Goal: Transaction & Acquisition: Obtain resource

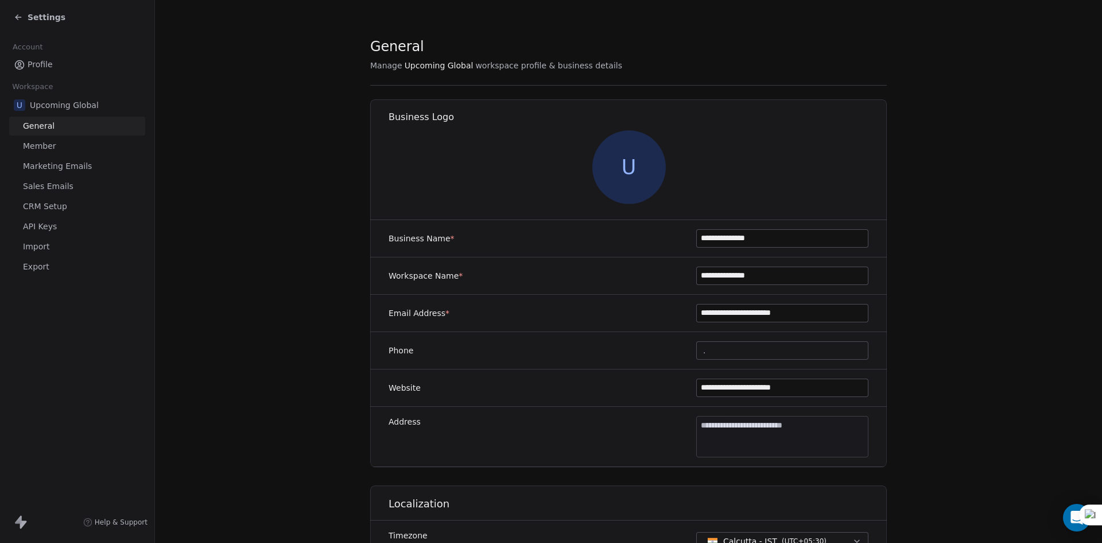
click at [40, 15] on span "Settings" at bounding box center [47, 16] width 38 height 11
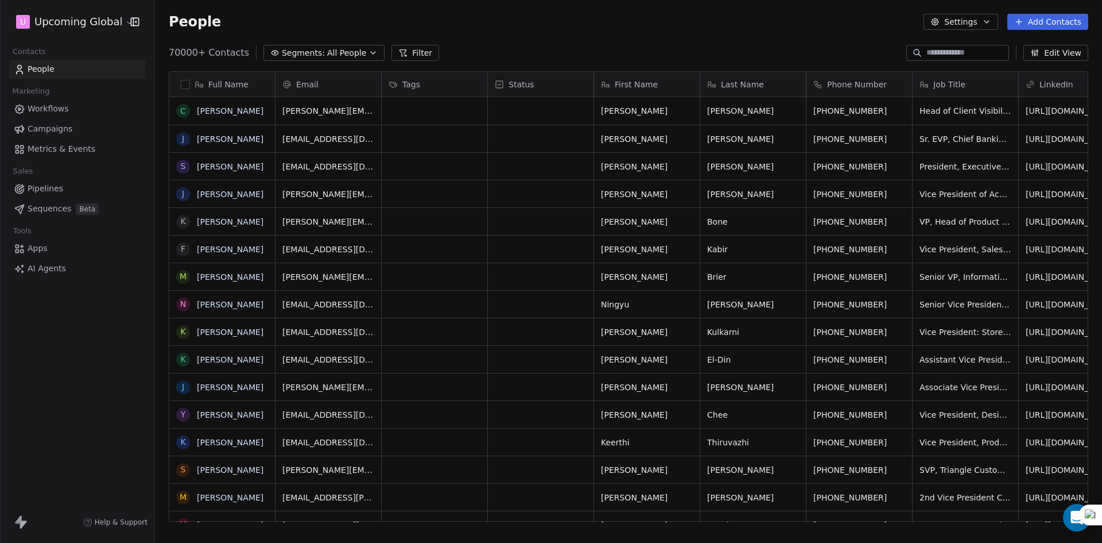
scroll to position [469, 939]
click at [346, 48] on span "All People" at bounding box center [346, 53] width 39 height 12
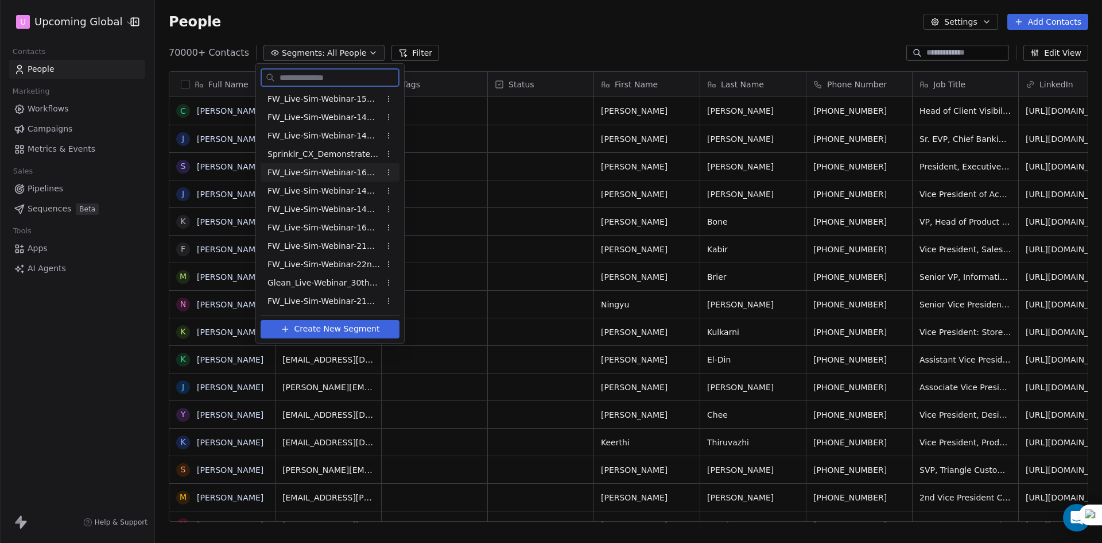
scroll to position [459, 0]
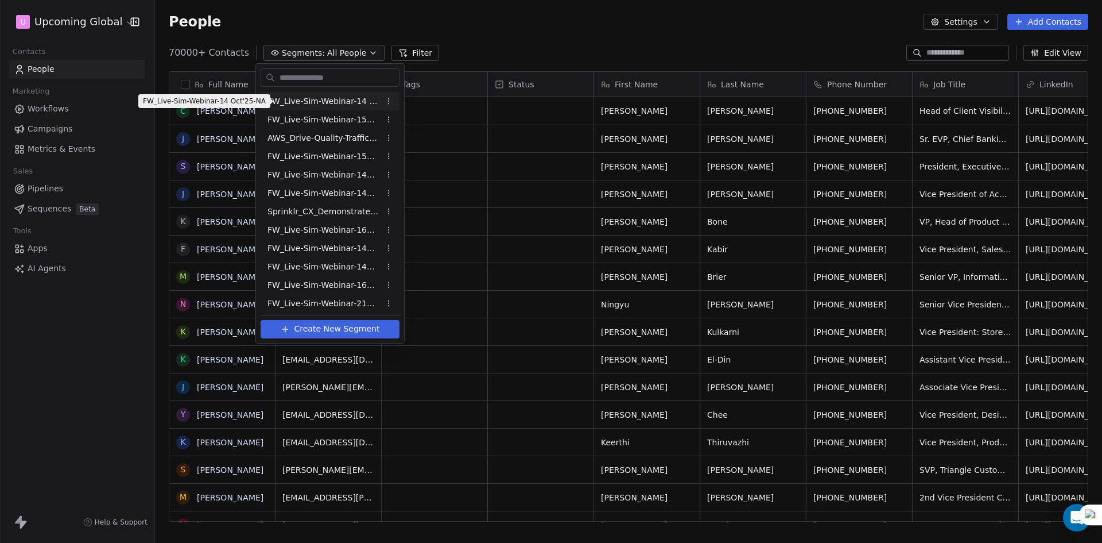
click at [349, 102] on span "FW_Live-Sim-Webinar-14 Oct'25-NA" at bounding box center [324, 101] width 113 height 12
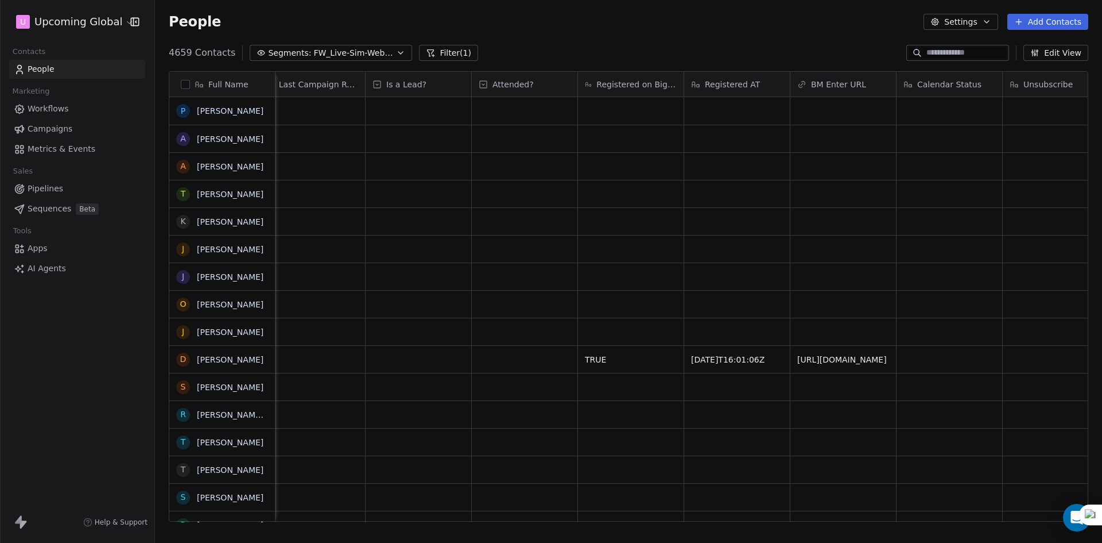
scroll to position [0, 1879]
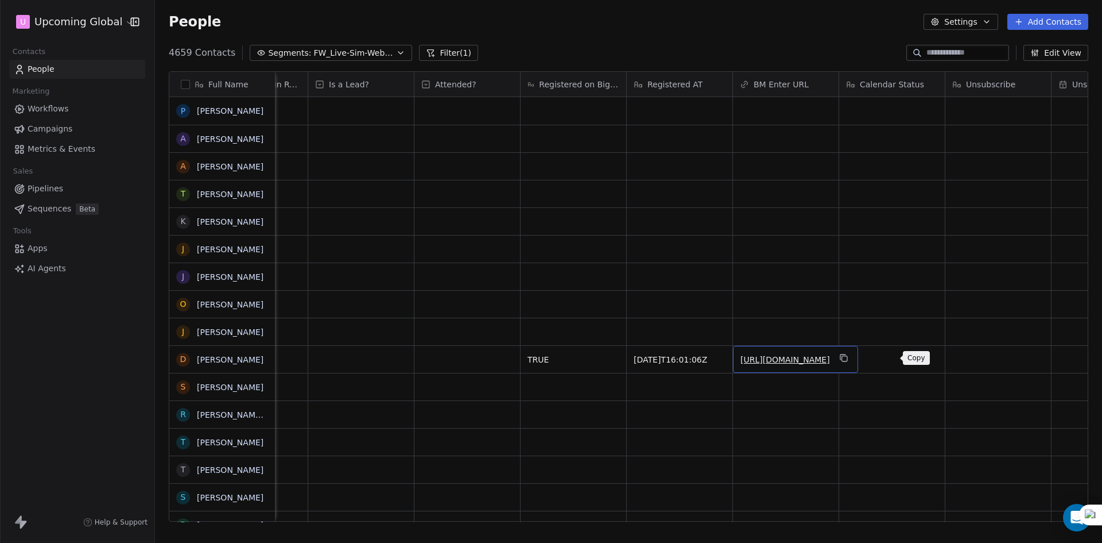
click at [849, 355] on icon "grid" at bounding box center [843, 357] width 9 height 9
click at [471, 51] on div "4659 Contacts Segments: FW_Live-Sim-Webinar-14 Oct'25-NA Filter (1) Edit View" at bounding box center [628, 53] width 947 height 18
click at [434, 52] on button "Filter (1)" at bounding box center [448, 53] width 59 height 16
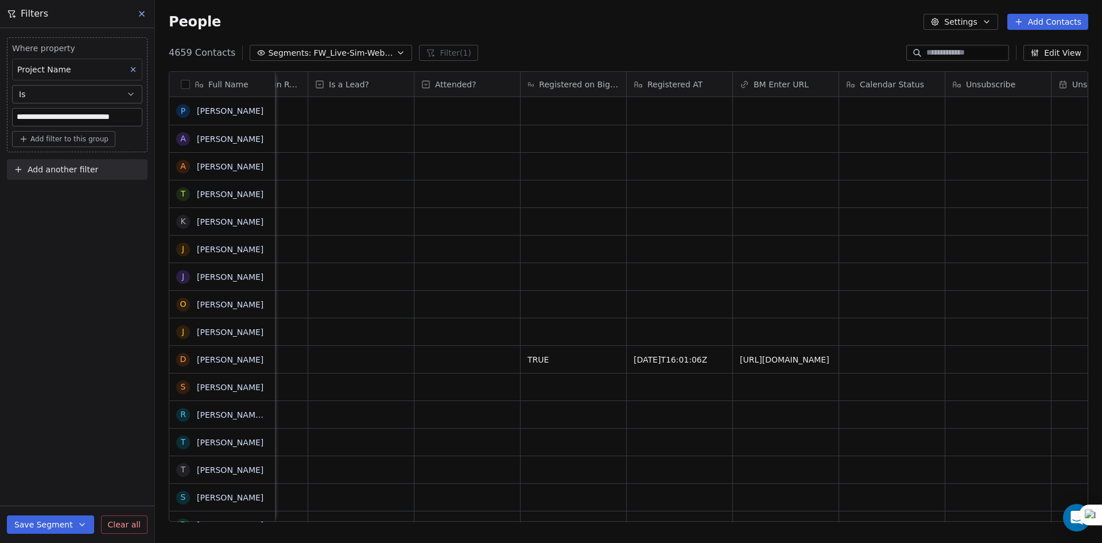
click at [65, 178] on button "Add another filter" at bounding box center [77, 169] width 141 height 21
click at [53, 193] on span "Contact properties" at bounding box center [56, 197] width 75 height 12
type input "****"
click at [62, 241] on span "Registered on Bigmarker?" at bounding box center [71, 237] width 104 height 11
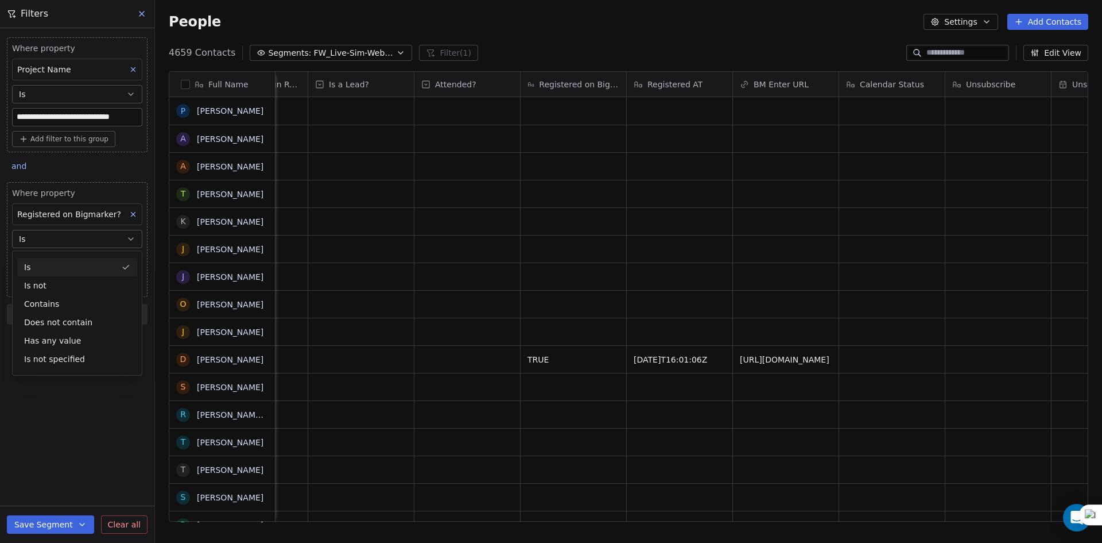
click at [68, 231] on button "Is" at bounding box center [77, 239] width 130 height 18
click at [49, 264] on input at bounding box center [77, 261] width 129 height 17
paste input "**********"
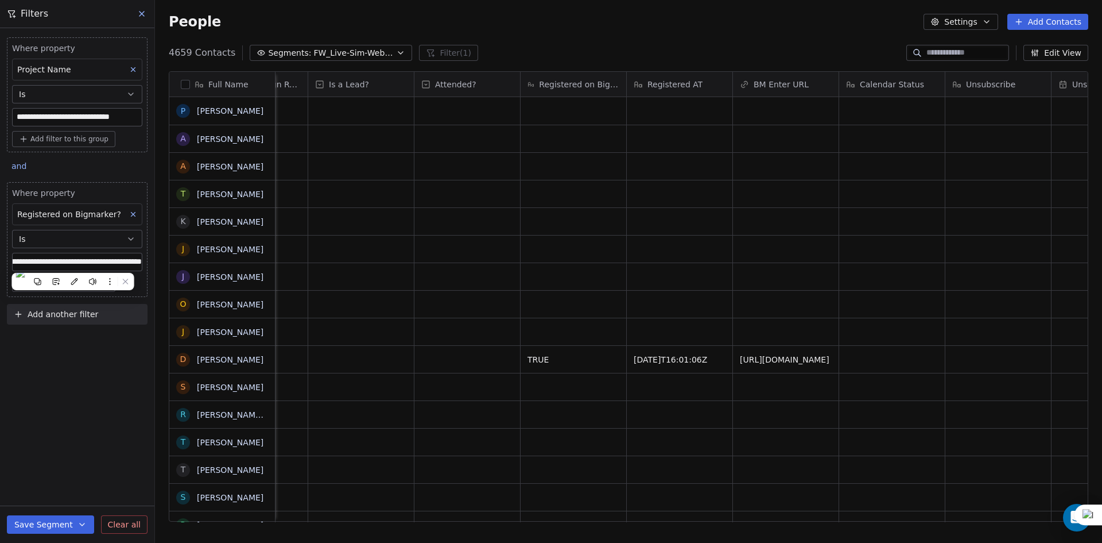
type input "**********"
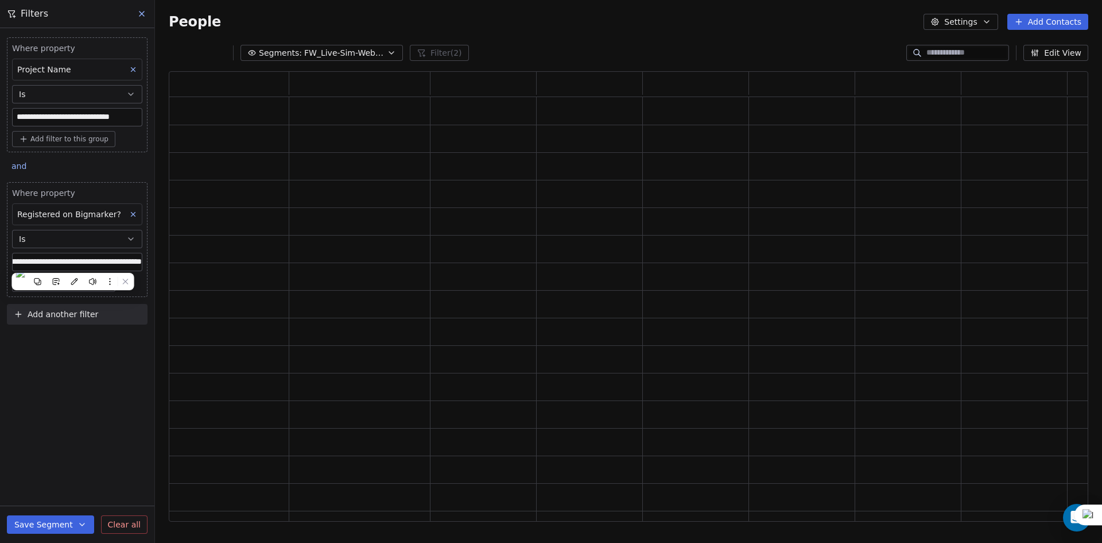
click at [84, 222] on div "Registered on Bigmarker?" at bounding box center [77, 214] width 130 height 22
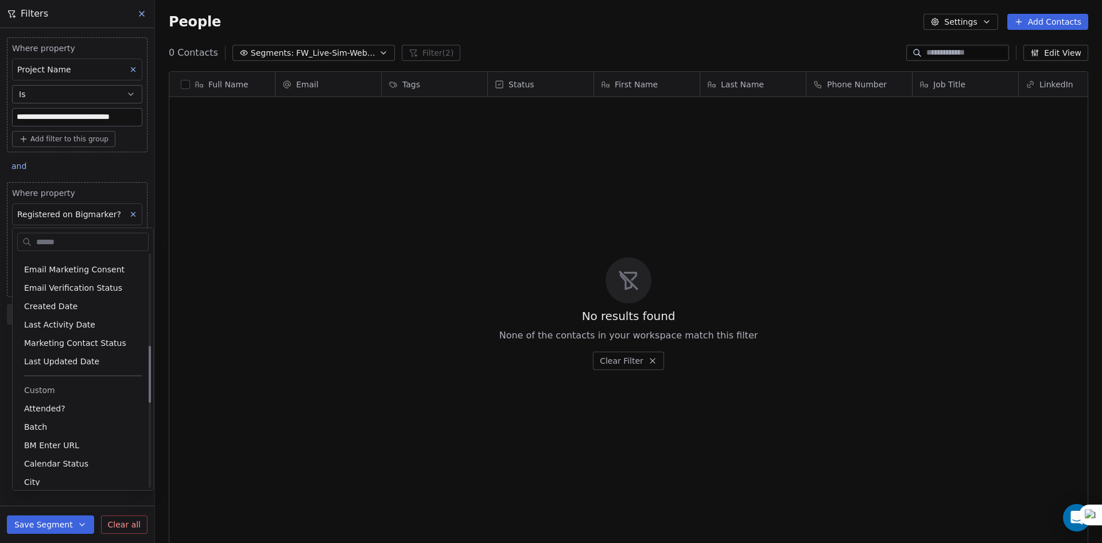
scroll to position [376, 0]
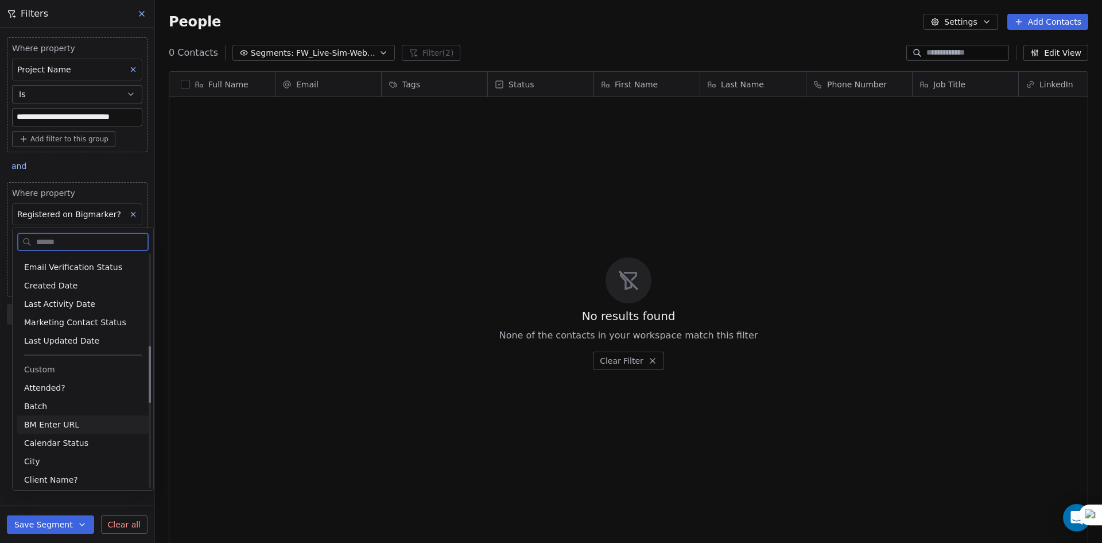
click at [76, 423] on div "BM Enter URL" at bounding box center [83, 424] width 118 height 11
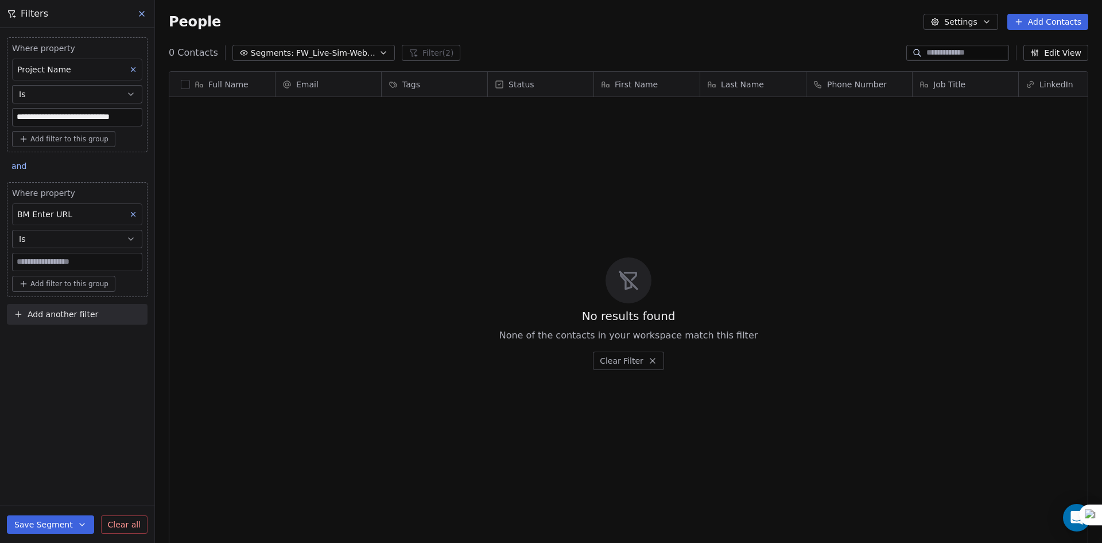
click at [75, 265] on input at bounding box center [77, 261] width 129 height 17
paste input "**********"
click at [78, 243] on button "Is" at bounding box center [77, 239] width 130 height 18
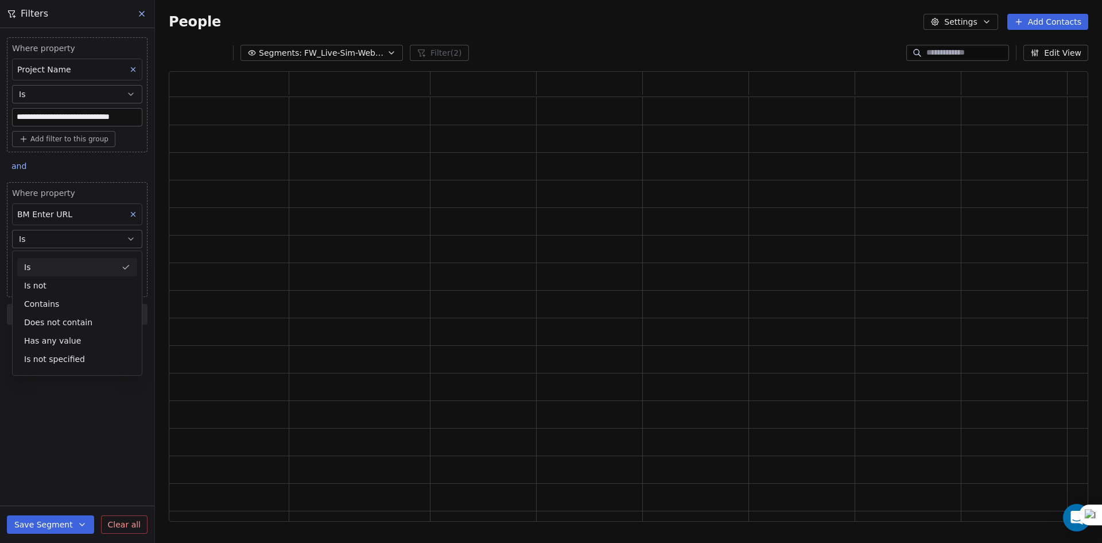
scroll to position [441, 911]
click at [71, 307] on div "Contains" at bounding box center [77, 304] width 120 height 18
click at [77, 260] on input "**********" at bounding box center [77, 261] width 129 height 17
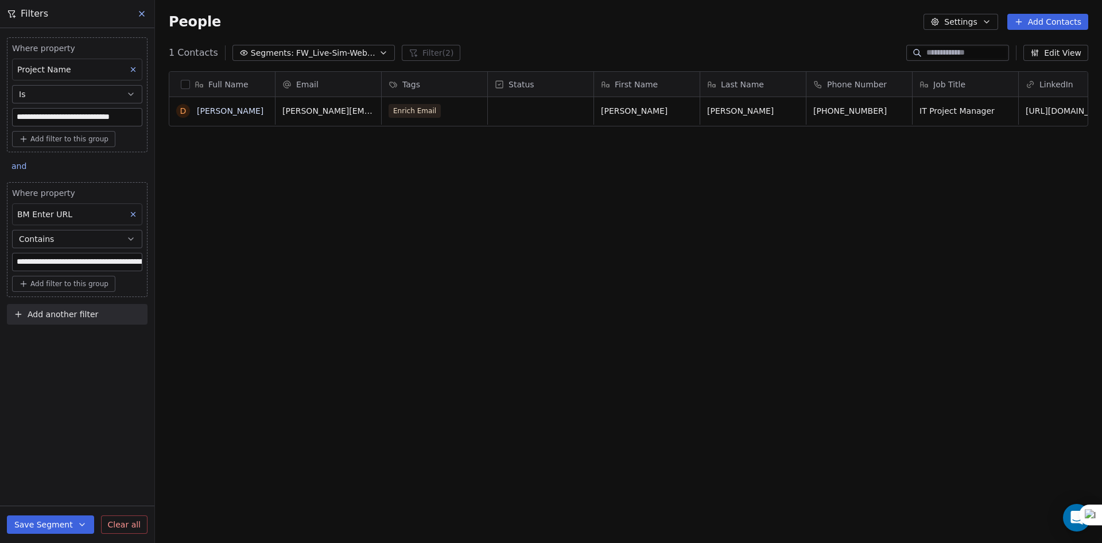
scroll to position [0, 382]
drag, startPoint x: 118, startPoint y: 266, endPoint x: 145, endPoint y: 273, distance: 27.3
click at [247, 269] on div "**********" at bounding box center [628, 271] width 947 height 543
click at [102, 266] on input "**********" at bounding box center [77, 261] width 129 height 17
drag, startPoint x: 66, startPoint y: 262, endPoint x: 271, endPoint y: 269, distance: 205.1
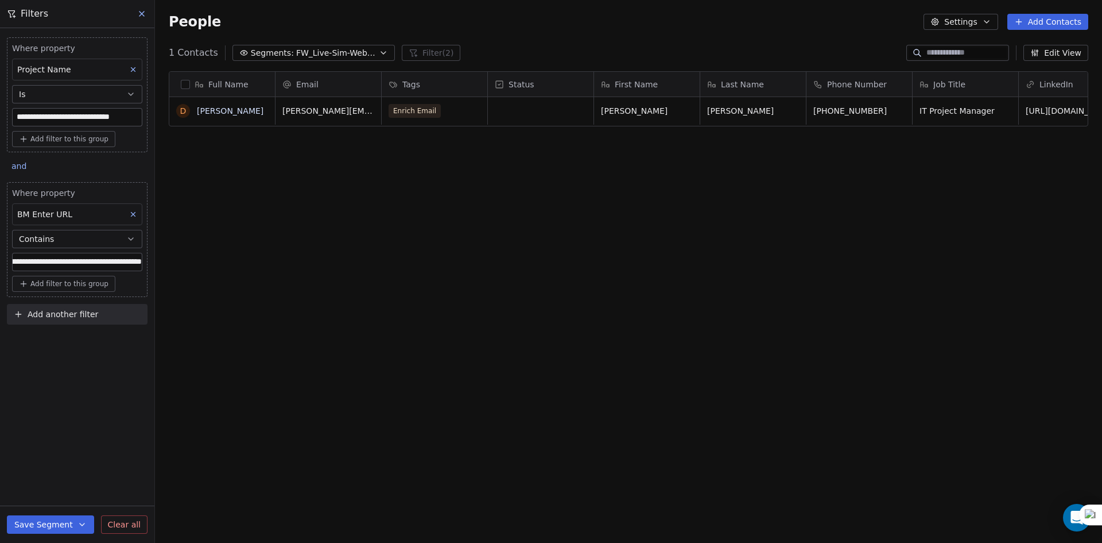
click at [271, 269] on div "**********" at bounding box center [628, 271] width 947 height 543
click at [102, 260] on input "**********" at bounding box center [77, 261] width 129 height 17
type input "**********"
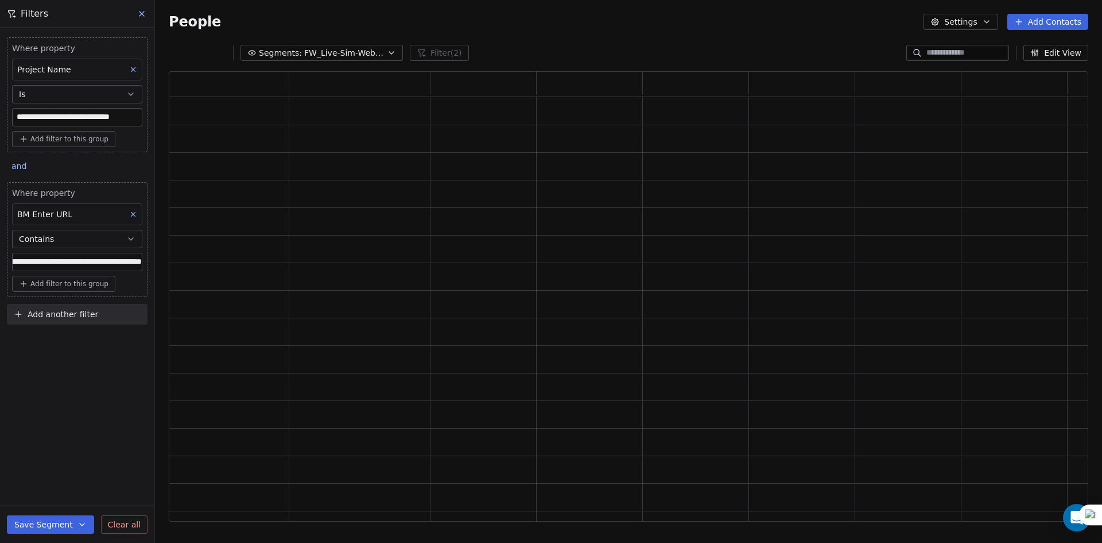
scroll to position [0, 0]
click at [73, 416] on div "**********" at bounding box center [77, 285] width 154 height 514
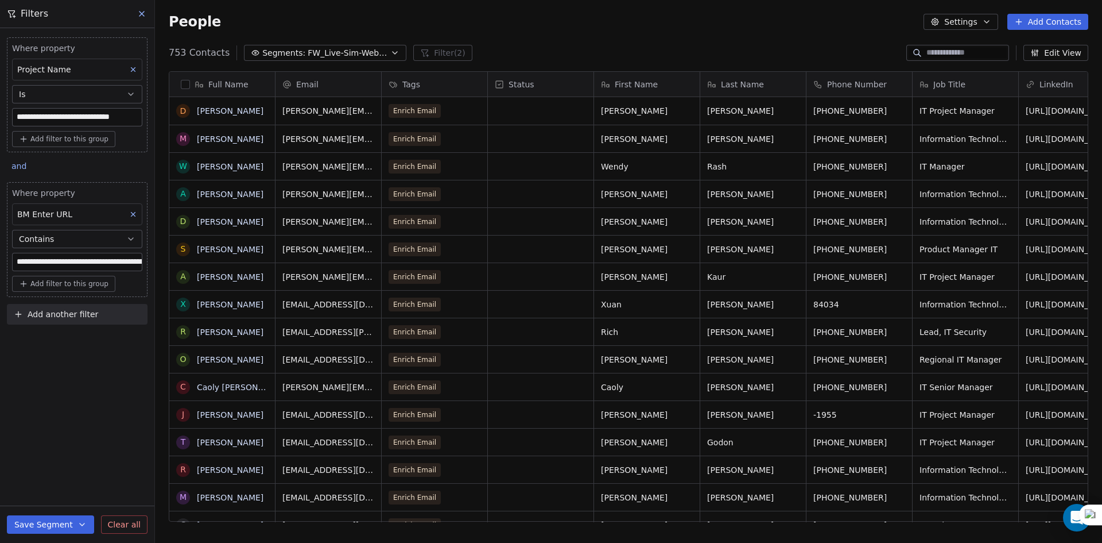
scroll to position [469, 939]
click at [182, 83] on button "button" at bounding box center [185, 84] width 9 height 9
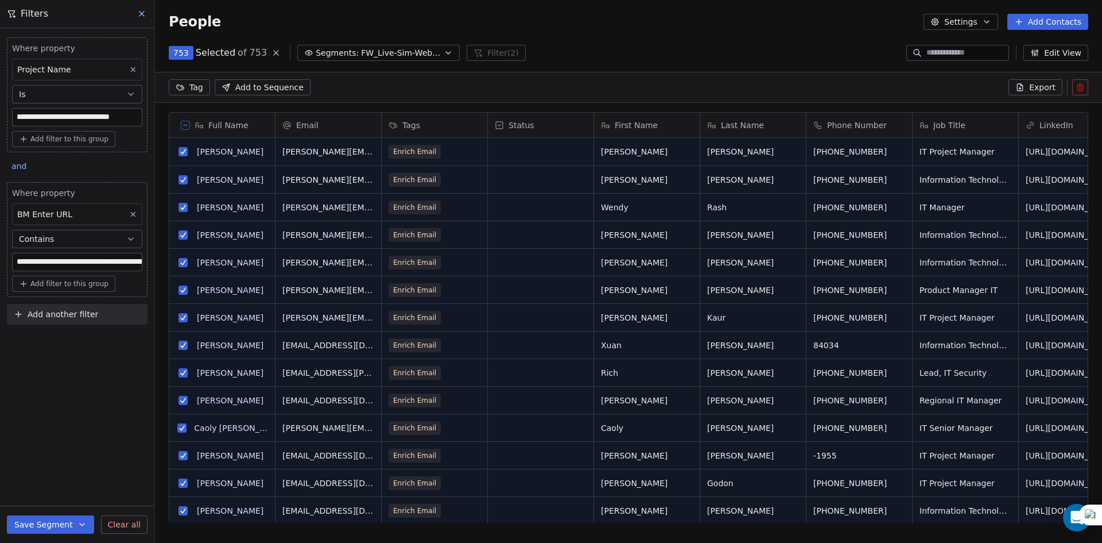
scroll to position [428, 939]
click at [1051, 83] on span "Export" at bounding box center [1043, 87] width 26 height 11
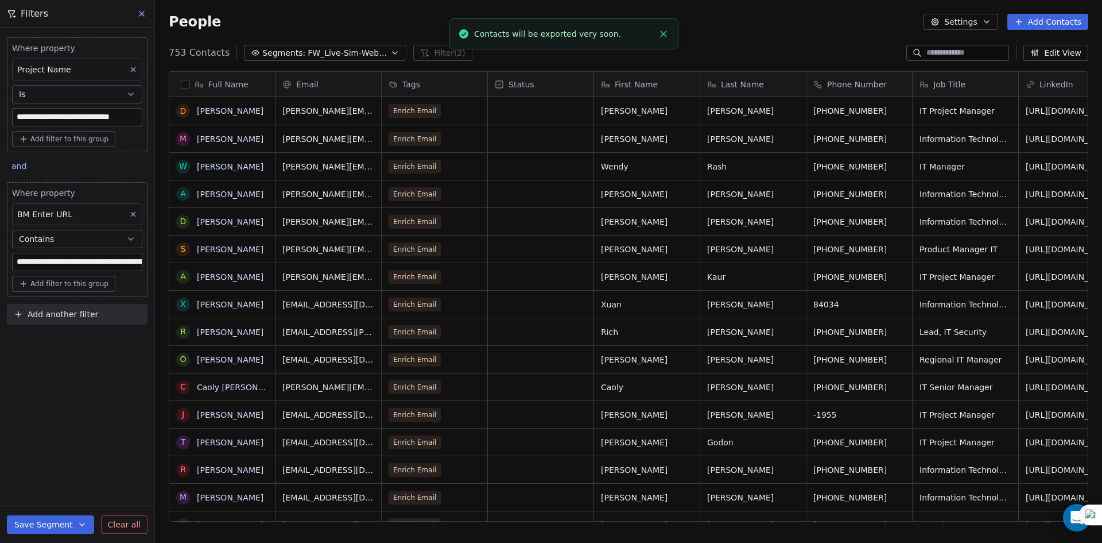
scroll to position [0, 0]
click at [597, 32] on link "here" at bounding box center [605, 28] width 17 height 9
drag, startPoint x: 129, startPoint y: 214, endPoint x: 123, endPoint y: 217, distance: 6.4
click at [129, 214] on icon at bounding box center [133, 214] width 8 height 8
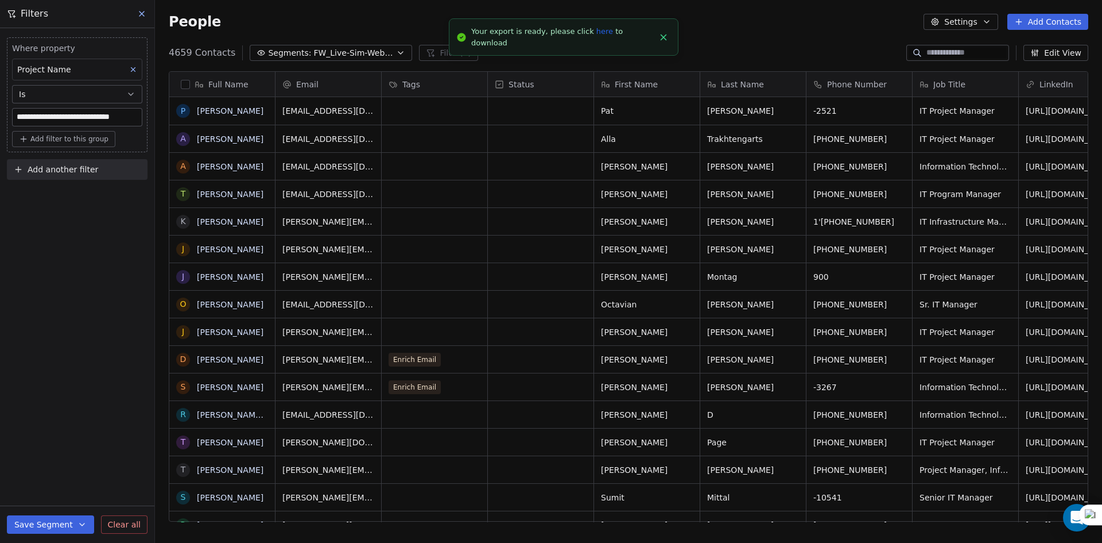
click at [49, 180] on div "Add another filter" at bounding box center [77, 171] width 141 height 25
click at [54, 172] on span "Add another filter" at bounding box center [63, 170] width 71 height 12
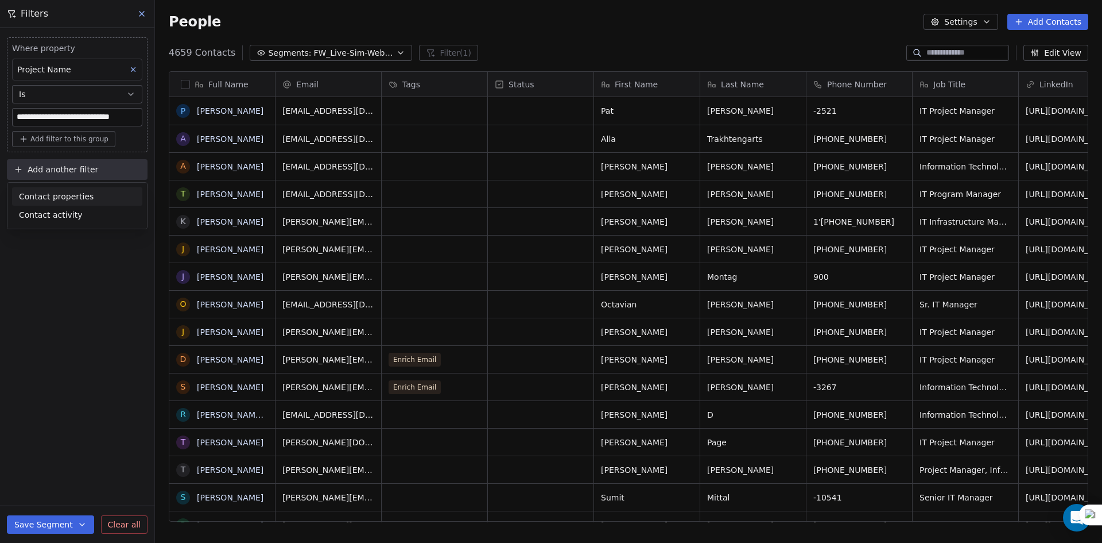
click at [55, 194] on span "Contact properties" at bounding box center [56, 197] width 75 height 12
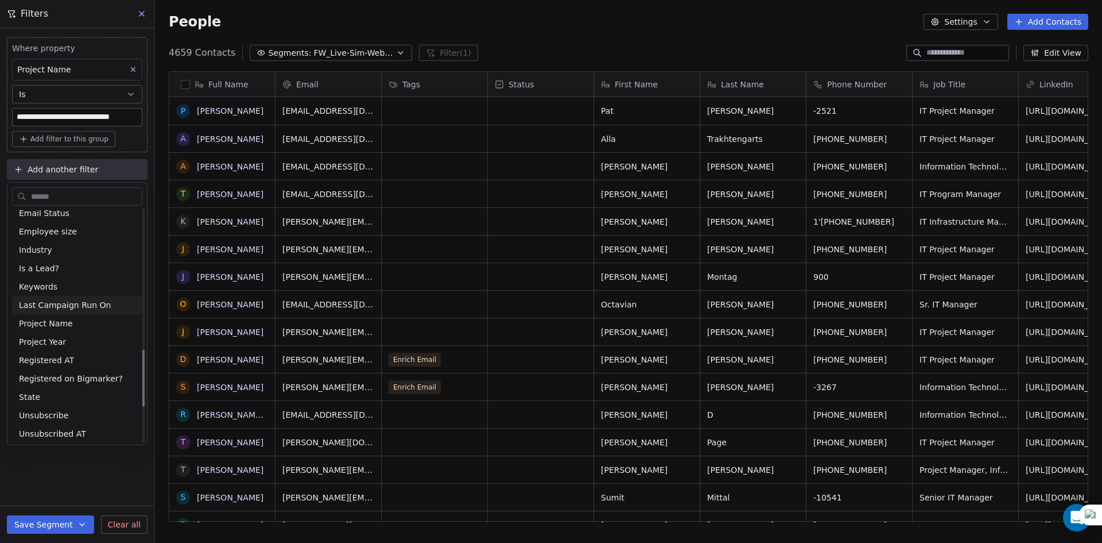
scroll to position [689, 0]
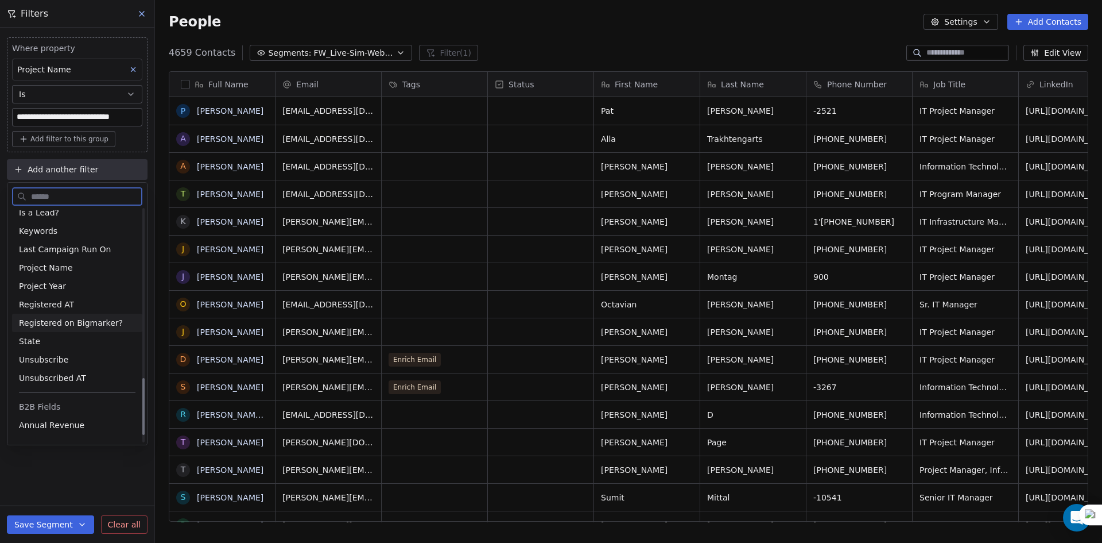
click at [90, 318] on span "Registered on Bigmarker?" at bounding box center [71, 322] width 104 height 11
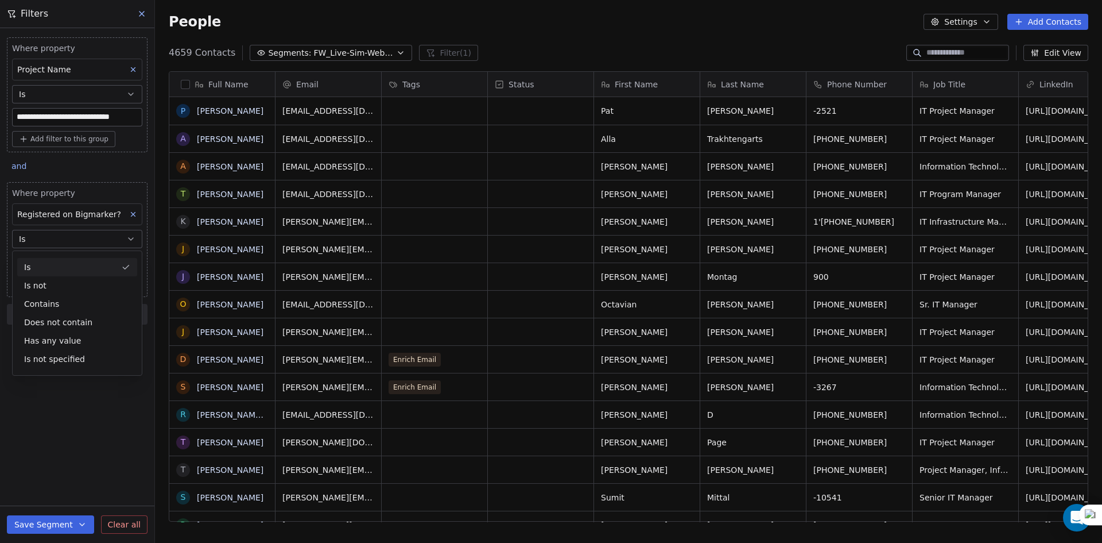
click at [87, 238] on button "Is" at bounding box center [77, 239] width 130 height 18
click at [69, 256] on input at bounding box center [77, 261] width 129 height 17
type input "****"
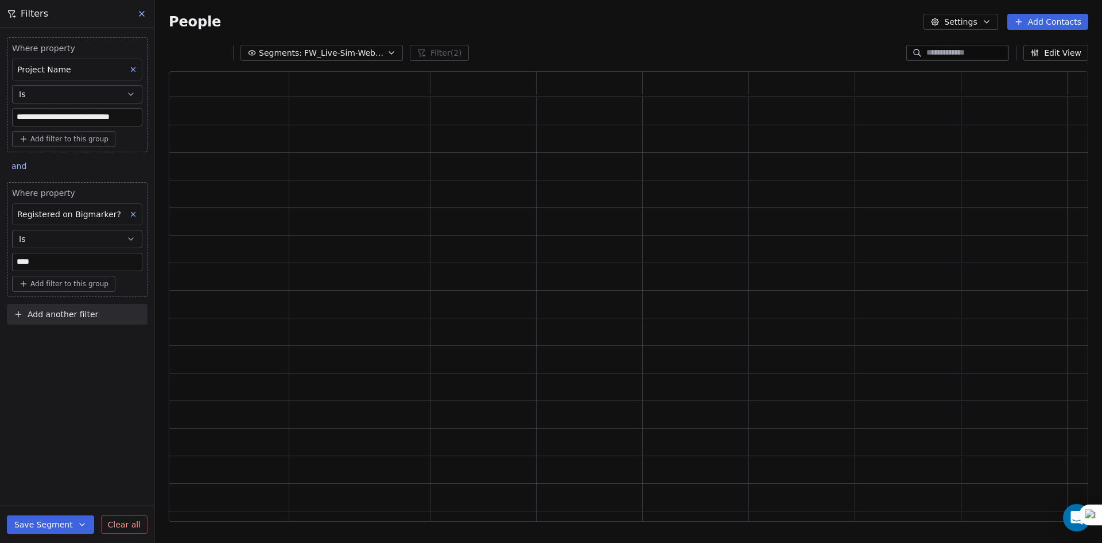
scroll to position [441, 911]
click at [109, 354] on div "**********" at bounding box center [77, 285] width 154 height 514
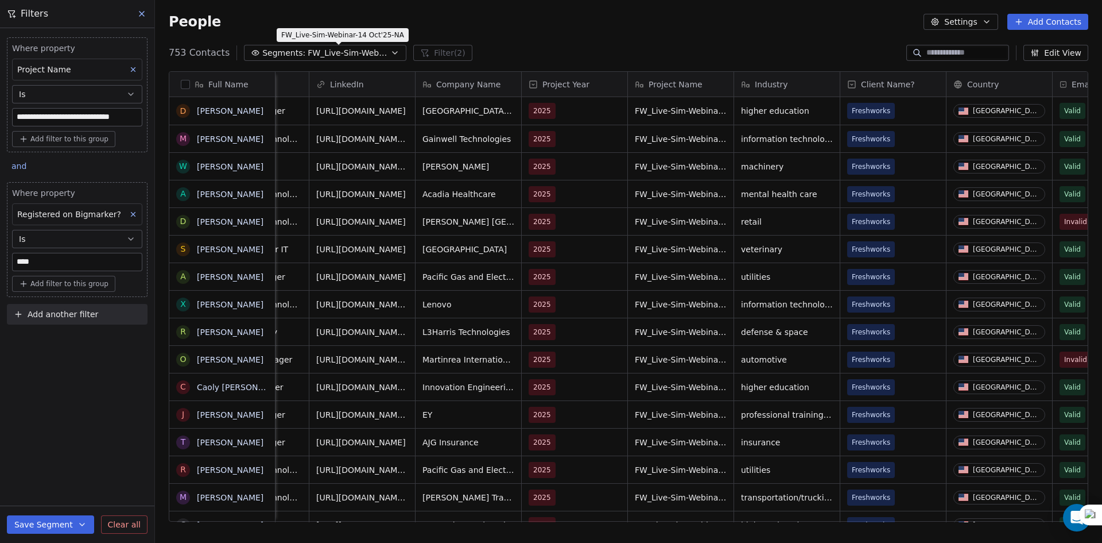
click at [304, 45] on button "Segments: FW_Live-Sim-Webinar-14 Oct'25-NA" at bounding box center [325, 53] width 162 height 16
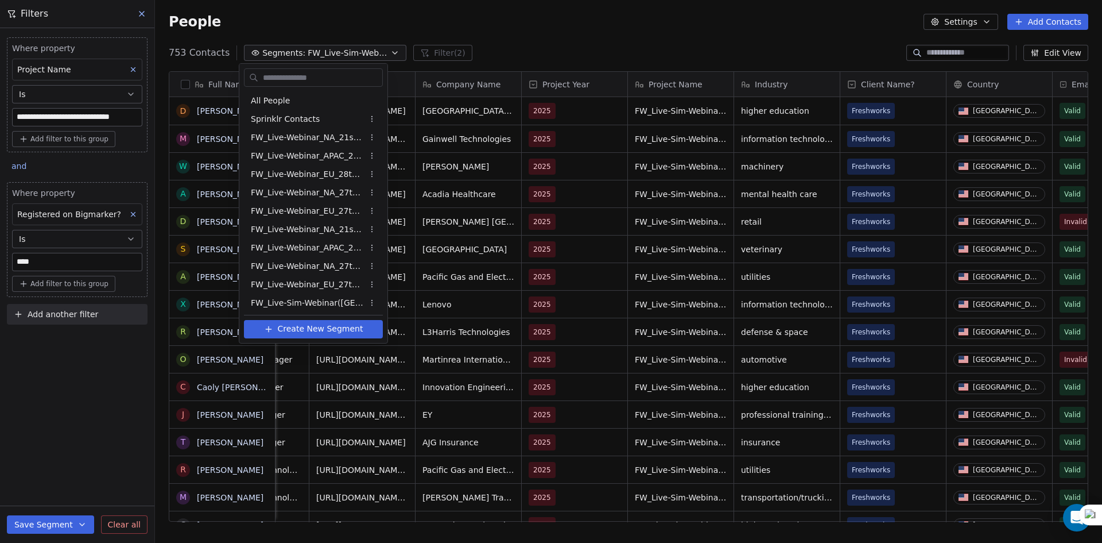
scroll to position [259, 0]
click at [144, 12] on html "**********" at bounding box center [551, 271] width 1102 height 543
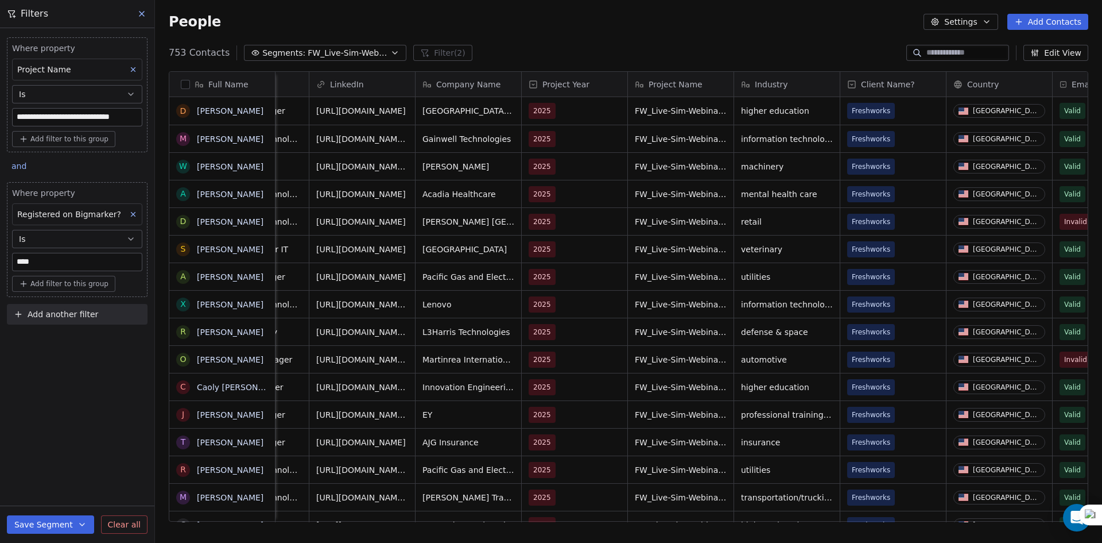
click at [122, 531] on button "Clear all" at bounding box center [124, 524] width 47 height 18
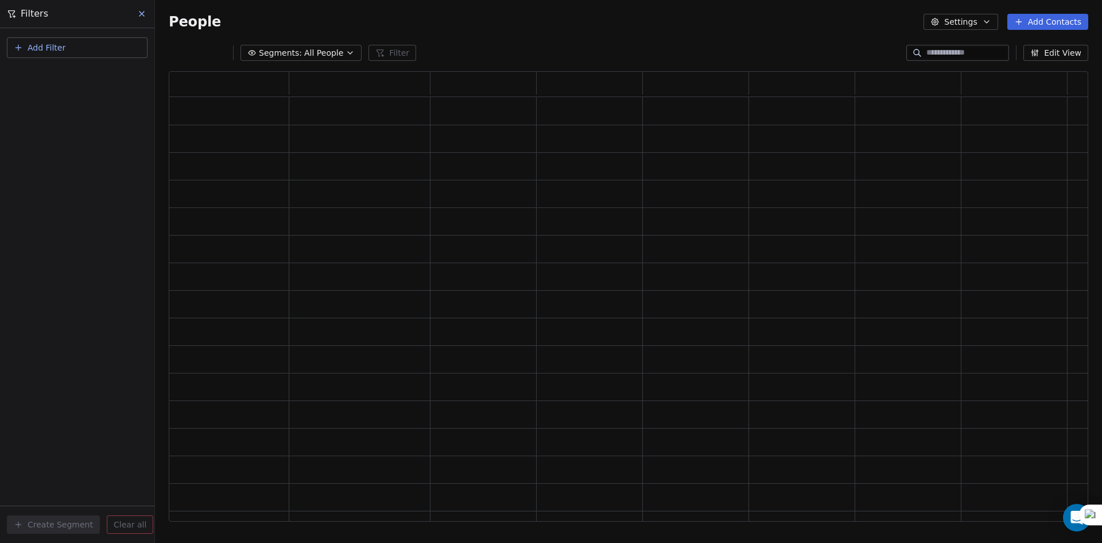
scroll to position [441, 911]
click at [311, 59] on span "All People" at bounding box center [323, 53] width 39 height 12
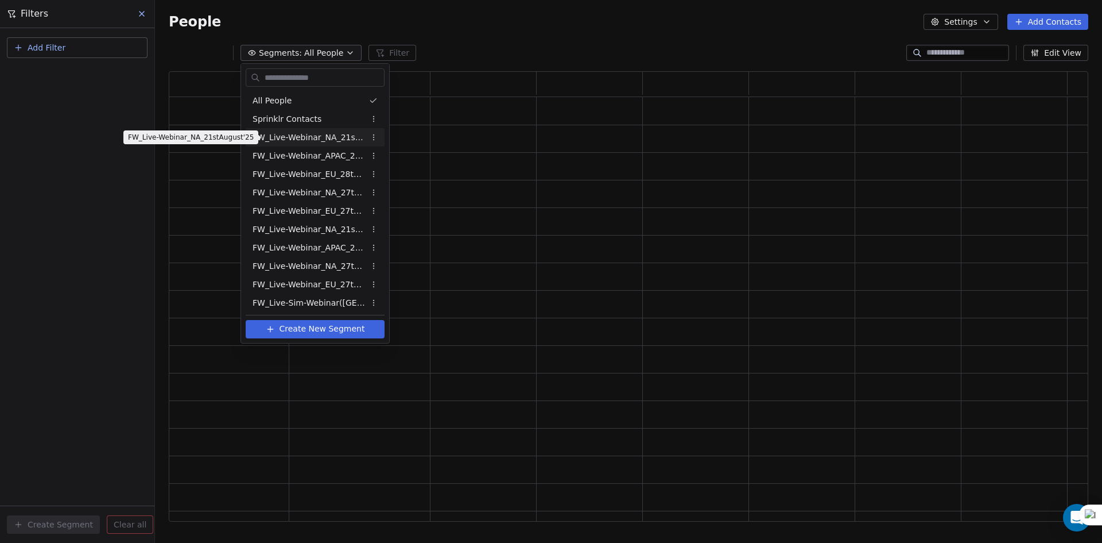
click at [320, 136] on span "FW_Live-Webinar_NA_21stAugust'25" at bounding box center [309, 137] width 113 height 12
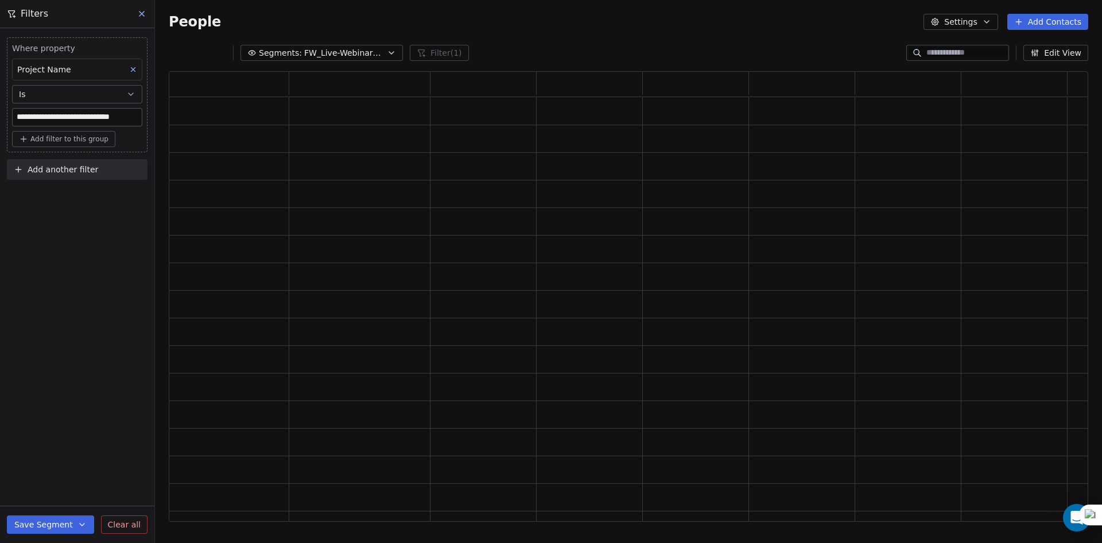
click at [361, 61] on div "Segments: FW_Live-Webinar_NA_21stAugust'25 Filter (1) Edit View" at bounding box center [628, 53] width 947 height 18
click at [368, 48] on span "FW_Live-Webinar_NA_21stAugust'25" at bounding box center [344, 53] width 80 height 12
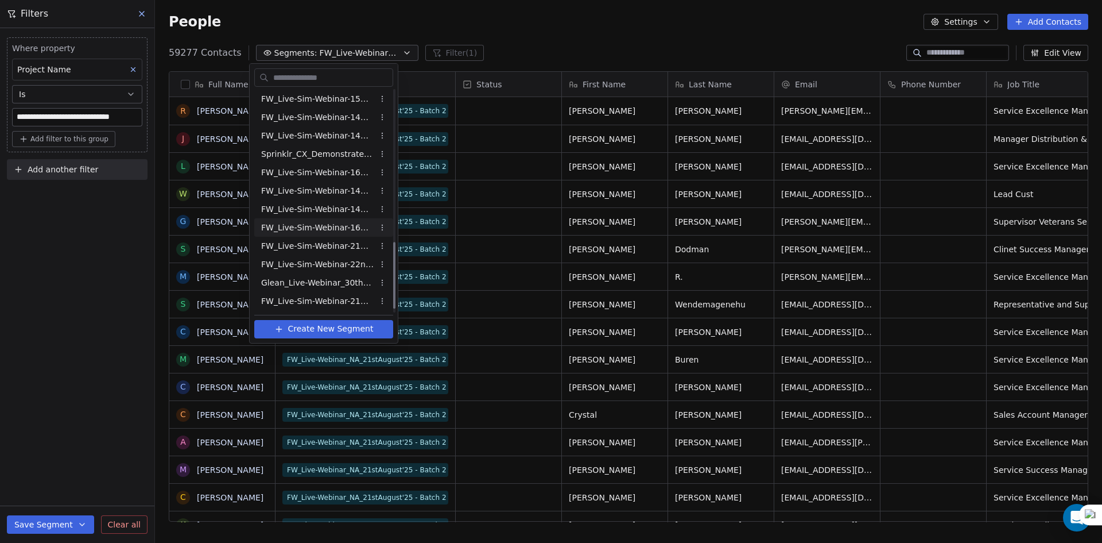
scroll to position [459, 0]
click at [343, 117] on span "FW_Live-Sim-Webinar-15Oct'25-EU" at bounding box center [317, 120] width 113 height 12
type input "**********"
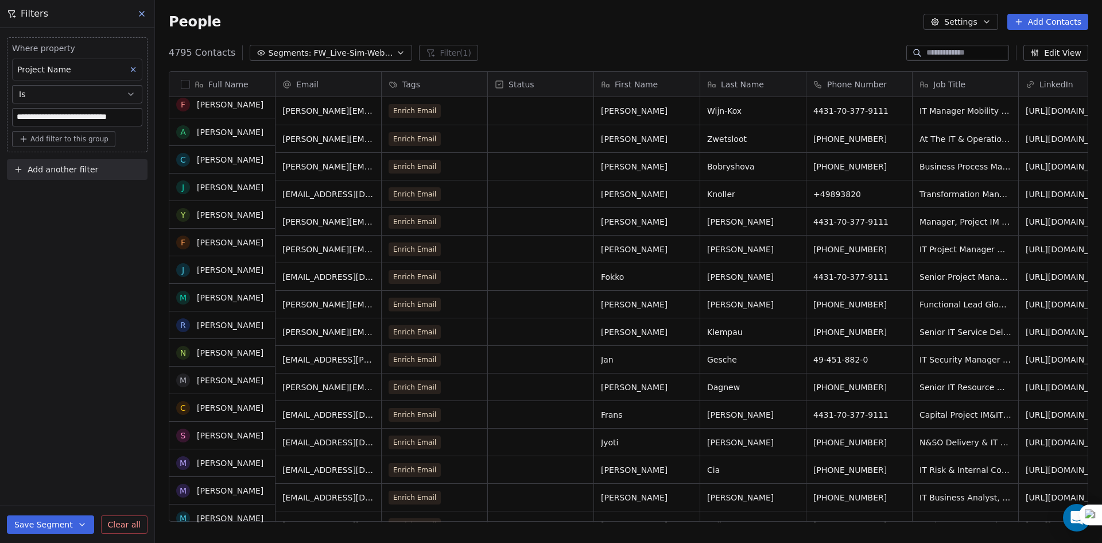
scroll to position [0, 0]
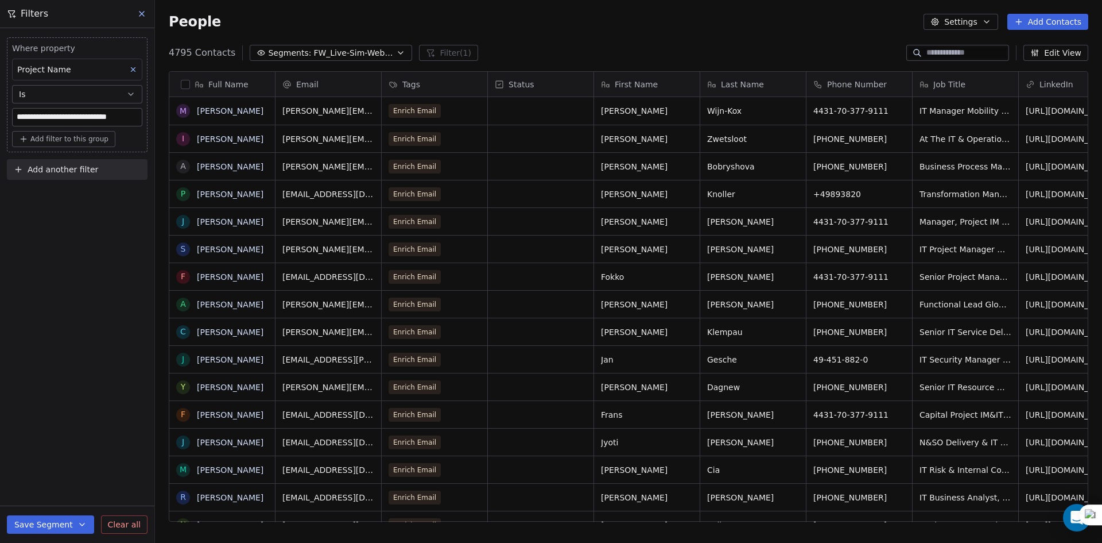
click at [183, 82] on button "button" at bounding box center [185, 84] width 9 height 9
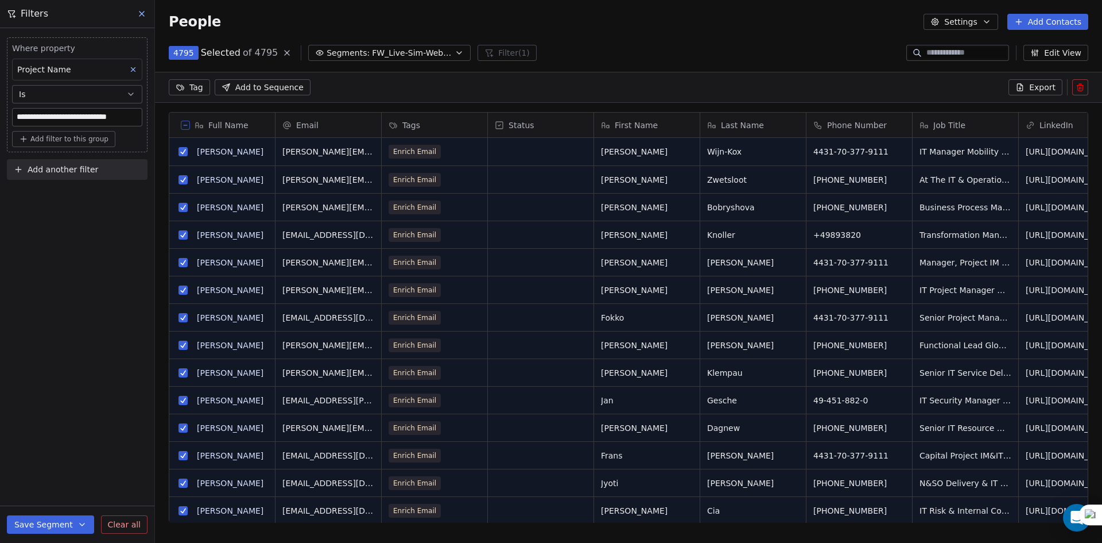
click at [1031, 86] on button "Export" at bounding box center [1036, 87] width 54 height 16
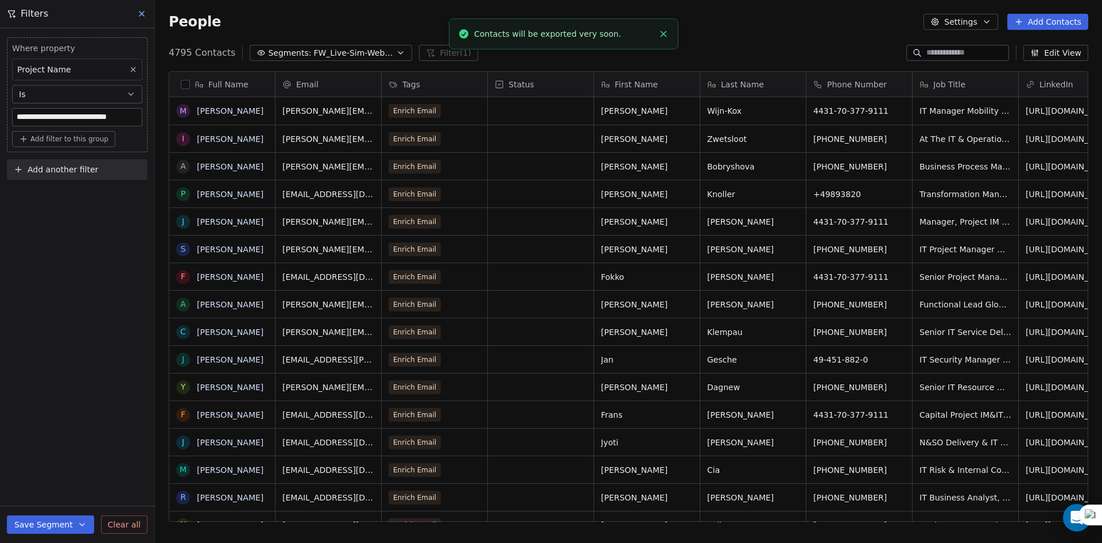
scroll to position [469, 939]
click at [958, 21] on button "Settings" at bounding box center [961, 22] width 74 height 16
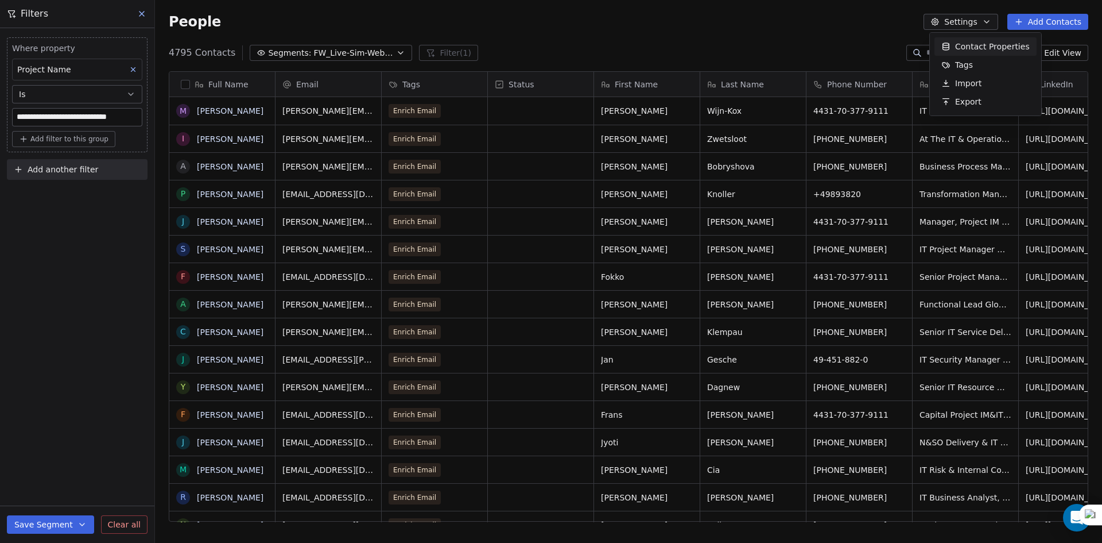
click at [743, 27] on html "**********" at bounding box center [551, 271] width 1102 height 543
click at [989, 26] on button "Settings" at bounding box center [961, 22] width 74 height 16
click at [972, 96] on span "Export" at bounding box center [968, 102] width 26 height 12
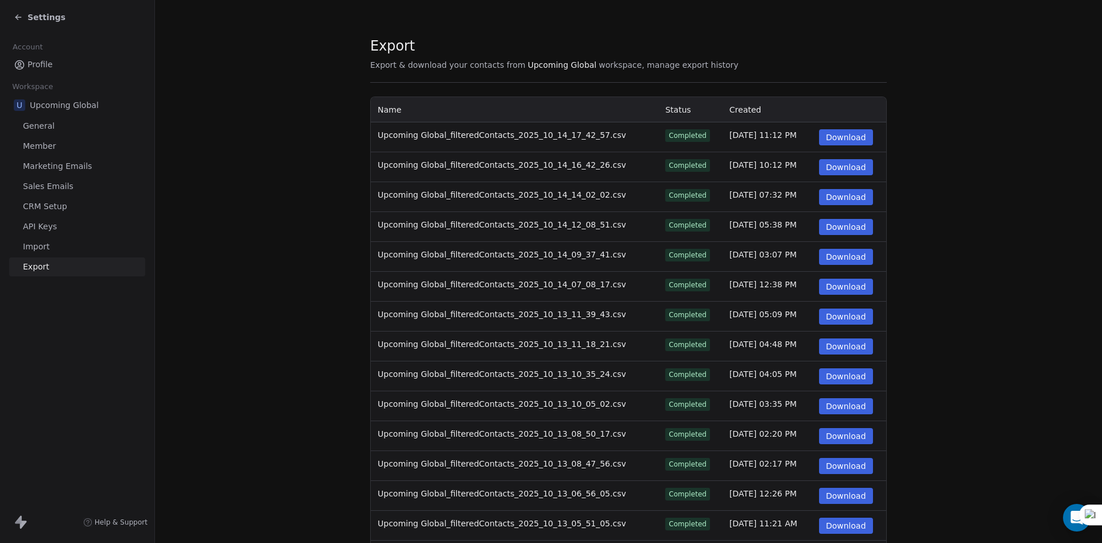
click at [852, 130] on button "Download" at bounding box center [846, 137] width 54 height 16
click at [32, 22] on span "Settings" at bounding box center [47, 16] width 38 height 11
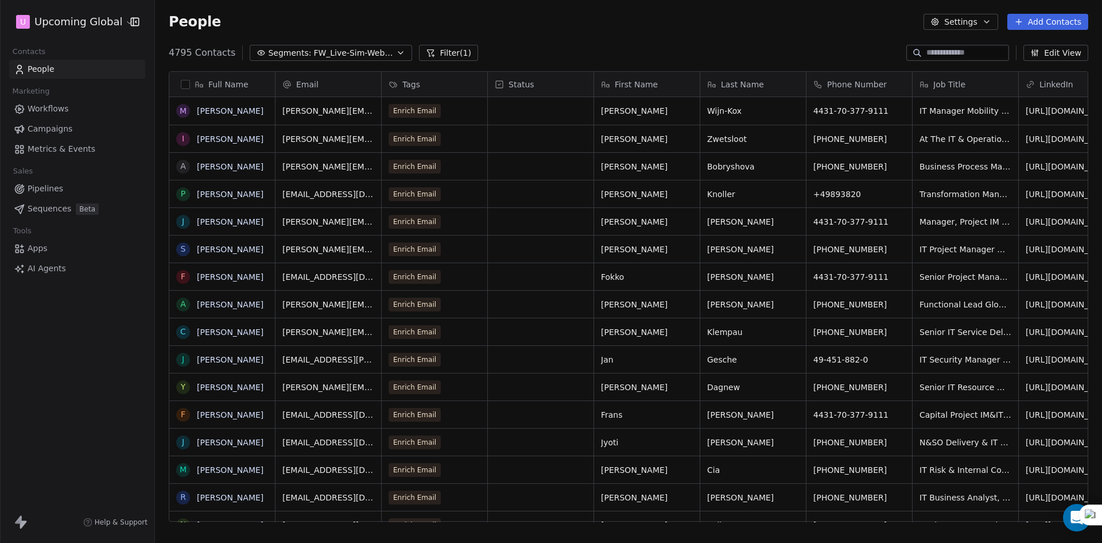
scroll to position [469, 939]
click at [354, 55] on span "FW_Live-Sim-Webinar-15Oct'25-EU" at bounding box center [354, 53] width 80 height 12
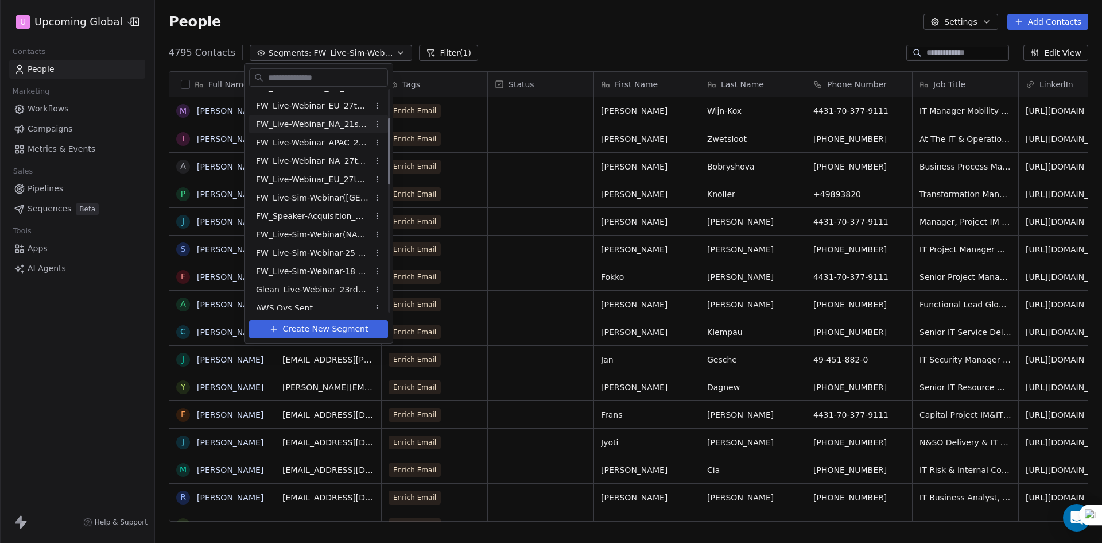
scroll to position [0, 0]
click at [396, 25] on html "U Upcoming Global Contacts People Marketing Workflows Campaigns Metrics & Event…" at bounding box center [551, 271] width 1102 height 543
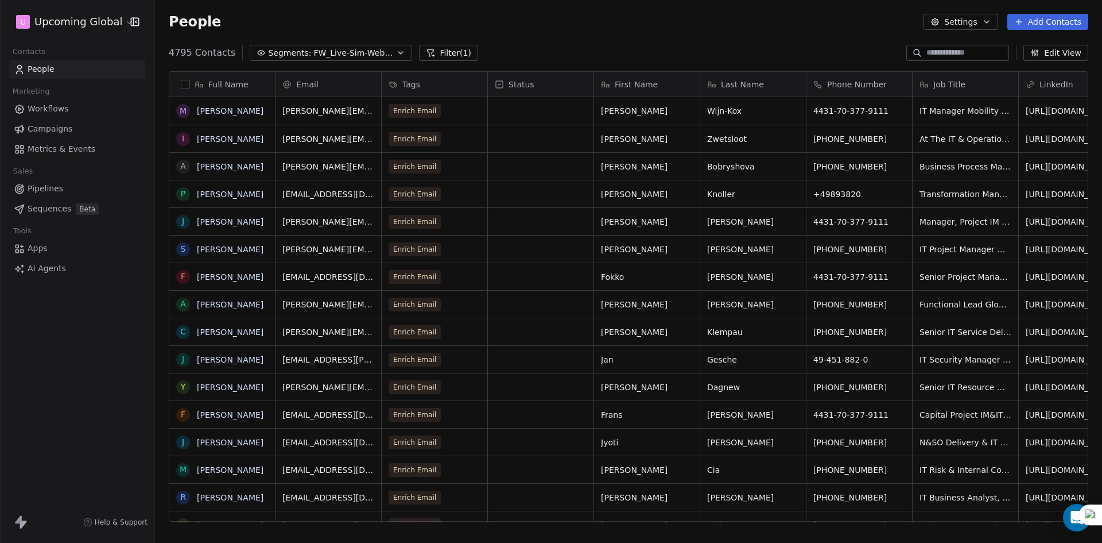
drag, startPoint x: 416, startPoint y: 46, endPoint x: 421, endPoint y: 48, distance: 6.0
click at [419, 46] on button "Filter (1)" at bounding box center [448, 53] width 59 height 16
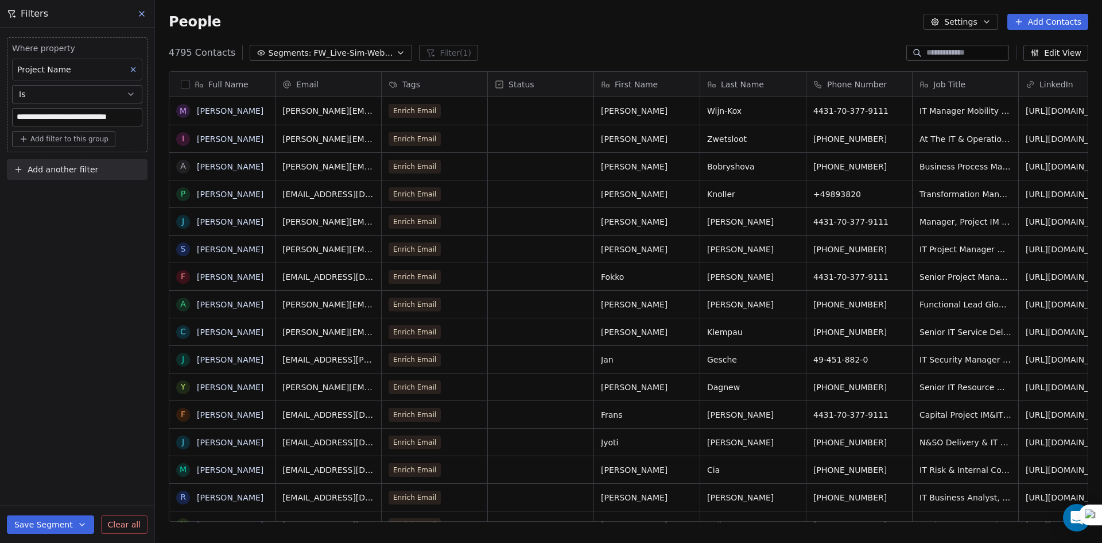
scroll to position [0, 4]
drag, startPoint x: 107, startPoint y: 113, endPoint x: 156, endPoint y: 117, distance: 49.0
click at [156, 117] on div "**********" at bounding box center [628, 271] width 947 height 543
click at [599, 33] on div "People Settings Add Contacts" at bounding box center [628, 22] width 947 height 44
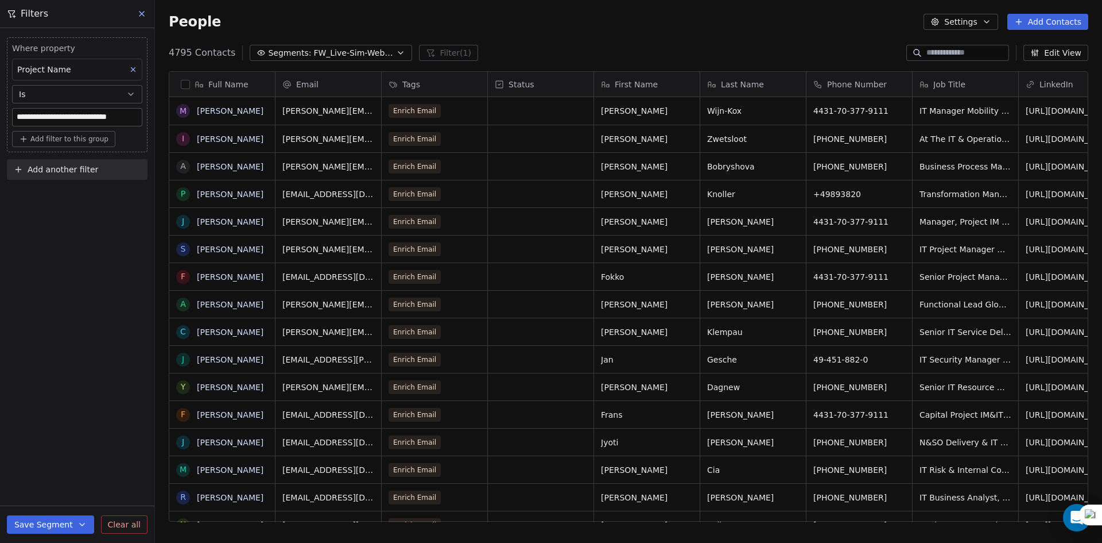
drag, startPoint x: 186, startPoint y: 83, endPoint x: 214, endPoint y: 82, distance: 28.1
click at [187, 83] on button "button" at bounding box center [185, 84] width 9 height 9
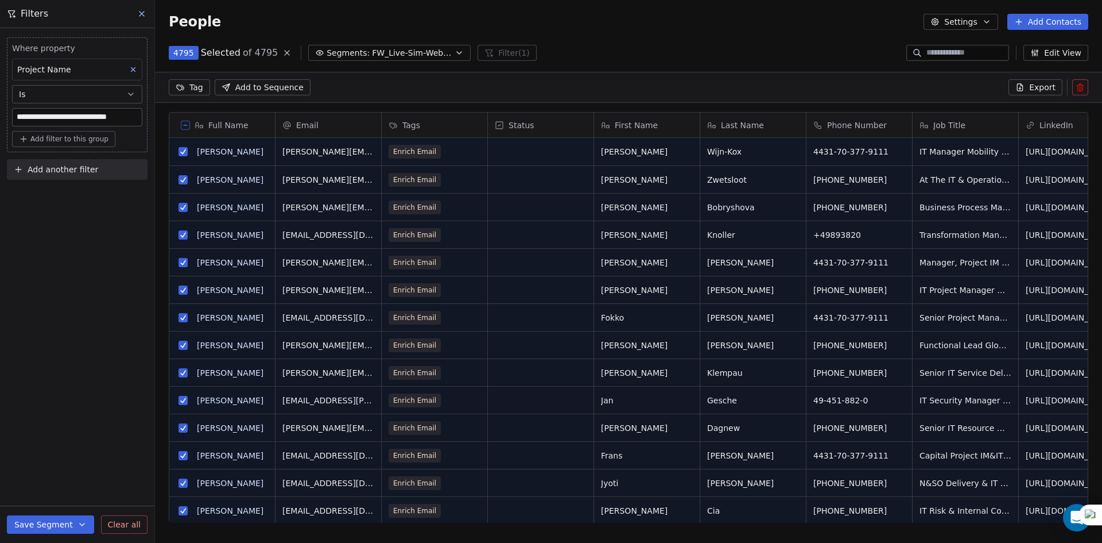
scroll to position [428, 939]
drag, startPoint x: 1040, startPoint y: 87, endPoint x: 868, endPoint y: 40, distance: 178.0
click at [883, 56] on section "People Settings Add Contacts 4795 Selected of 4795 Segments: FW_Live-Sim-Webina…" at bounding box center [628, 271] width 947 height 543
click at [1042, 86] on span "Export" at bounding box center [1043, 87] width 26 height 11
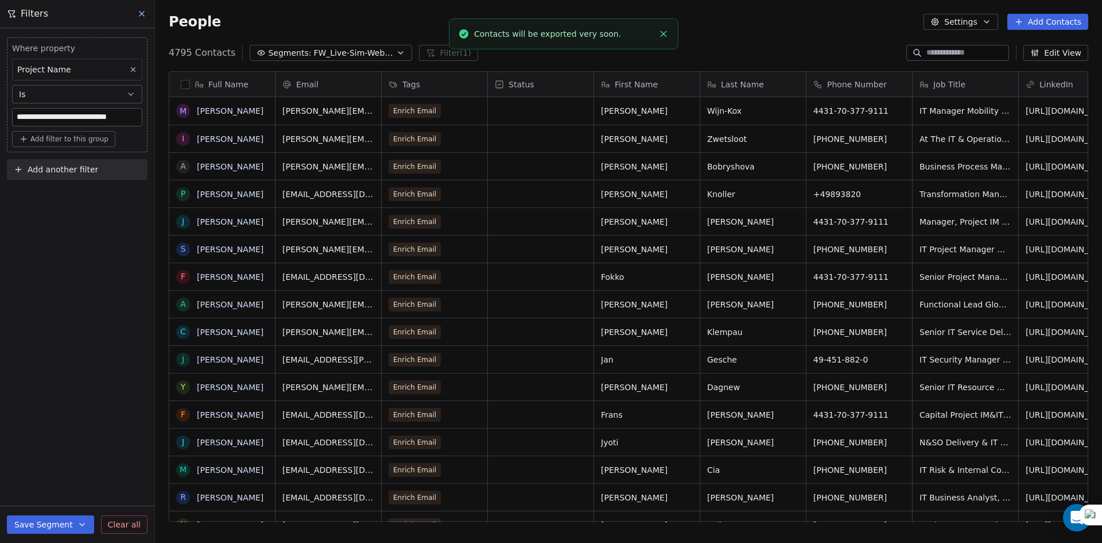
scroll to position [469, 939]
click at [597, 32] on link "here" at bounding box center [605, 28] width 17 height 9
